Goal: Register for event/course

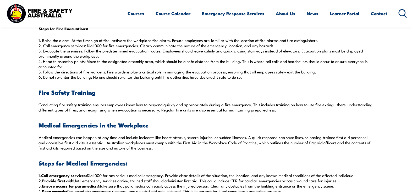
scroll to position [314, 0]
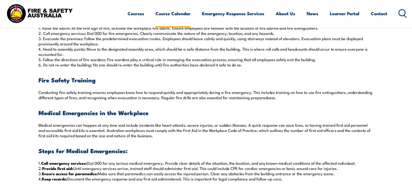
click at [172, 13] on link "Course Calendar" at bounding box center [173, 14] width 35 height 14
click at [162, 13] on link "Course Calendar" at bounding box center [173, 14] width 35 height 14
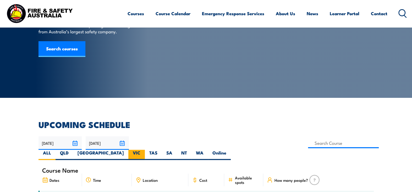
click at [145, 150] on label "VIC" at bounding box center [136, 155] width 17 height 10
click at [144, 150] on input "VIC" at bounding box center [141, 151] width 3 height 3
radio input "true"
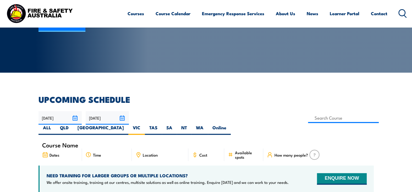
scroll to position [79, 0]
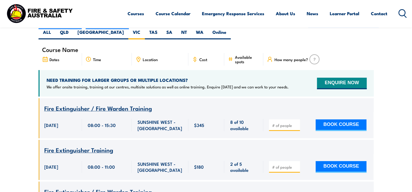
click at [315, 54] on img at bounding box center [314, 59] width 10 height 10
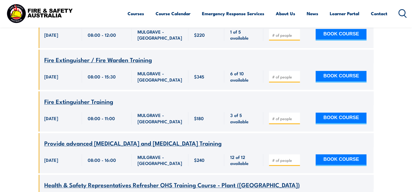
scroll to position [566, 0]
